Goal: Information Seeking & Learning: Find specific fact

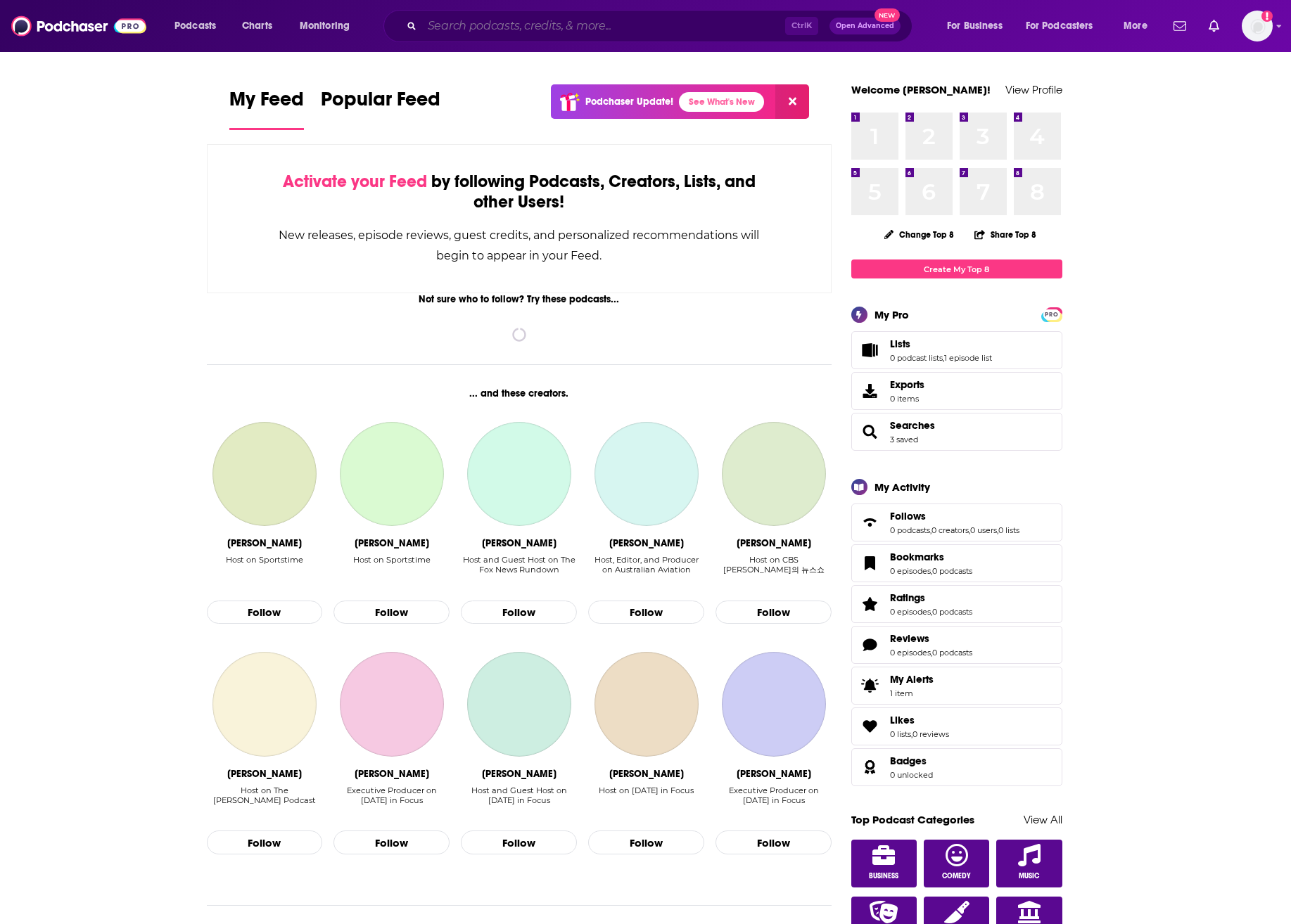
click at [576, 32] on input "Search podcasts, credits, & more..." at bounding box center [604, 26] width 363 height 23
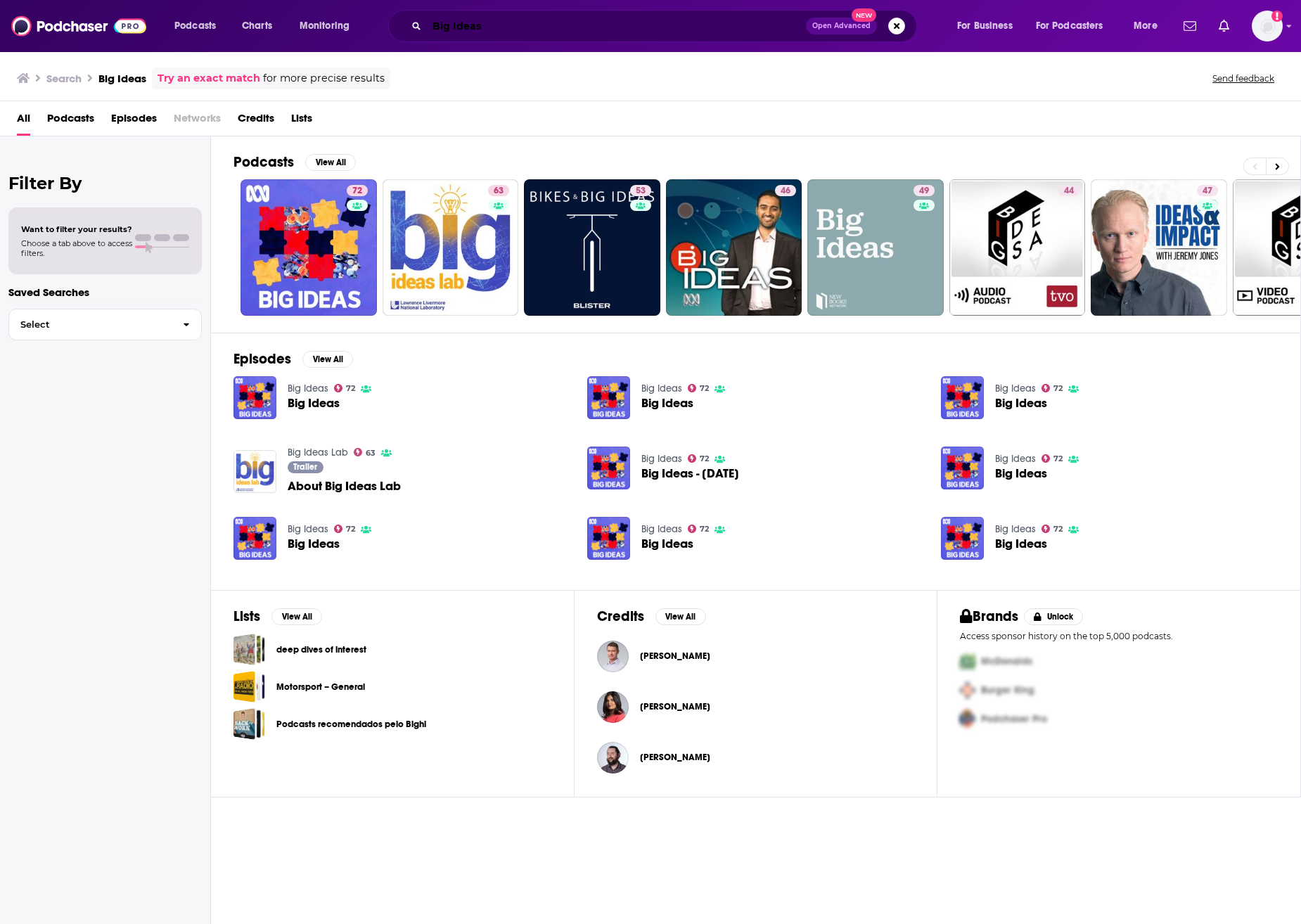
click at [650, 23] on input "Big Ideas" at bounding box center [616, 26] width 379 height 23
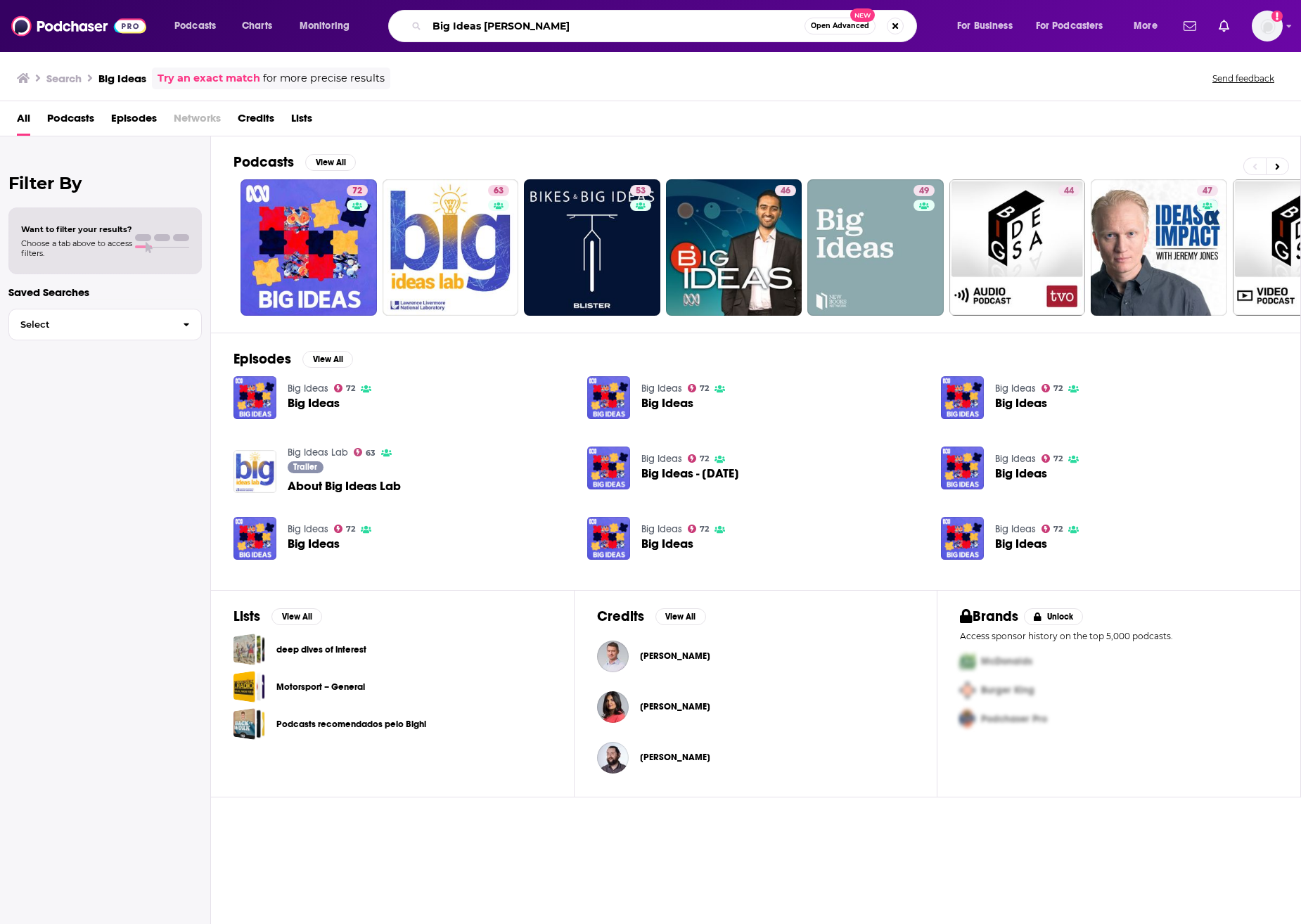
type input "Big Ideas [PERSON_NAME]"
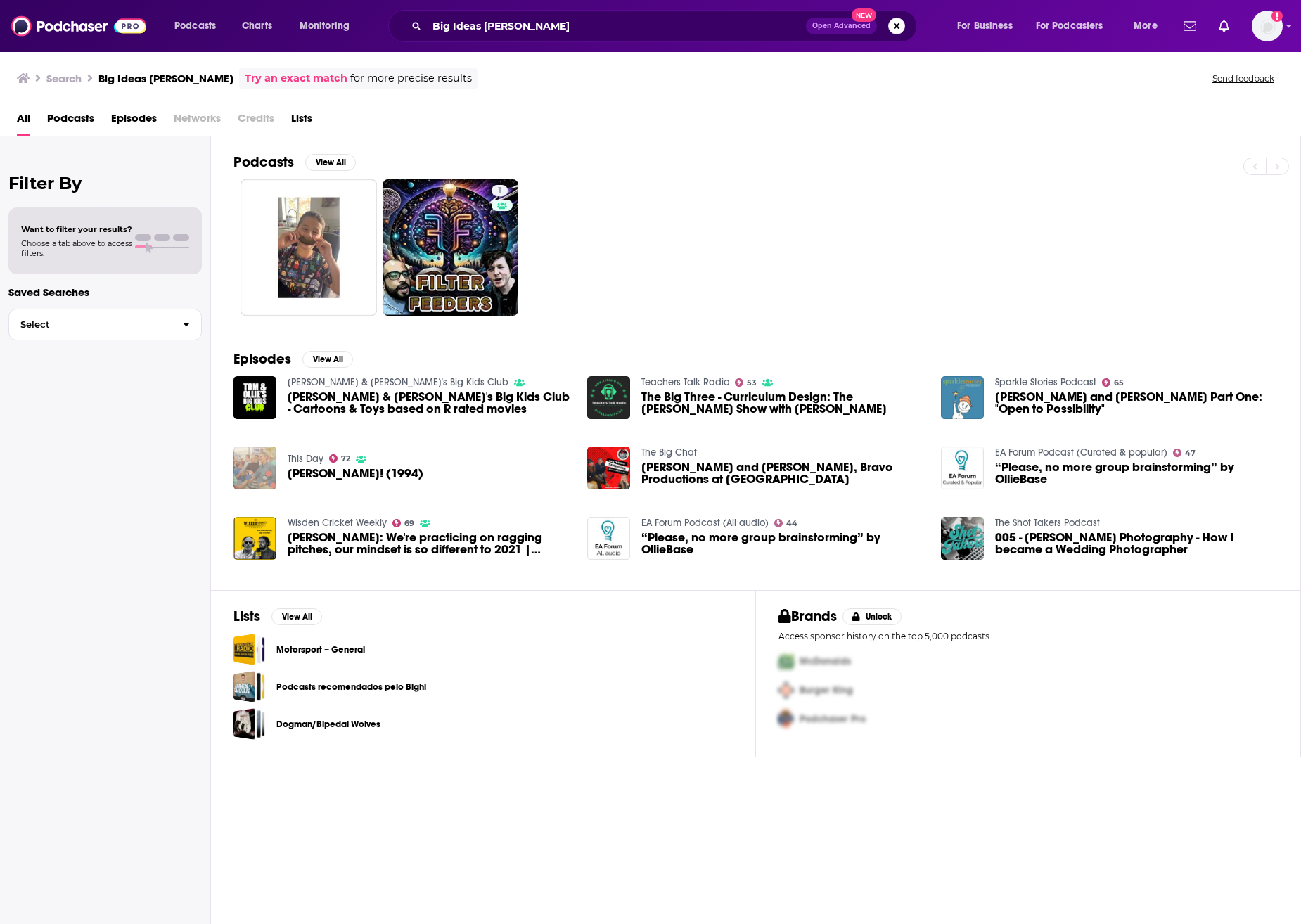
click at [701, 267] on div "1" at bounding box center [767, 247] width 1067 height 136
